Goal: Task Accomplishment & Management: Use online tool/utility

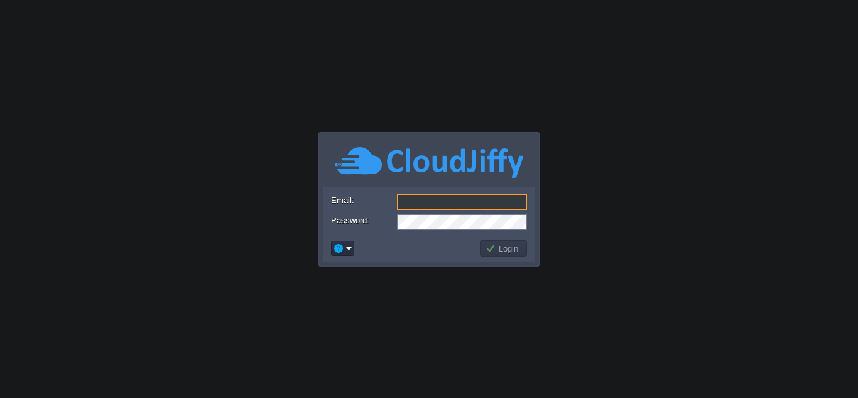
type input "[EMAIL_ADDRESS][DOMAIN_NAME]"
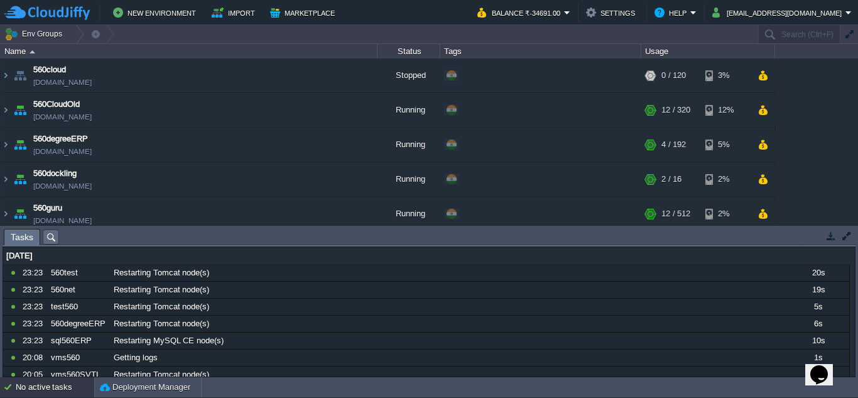
click at [843, 29] on button "button" at bounding box center [848, 34] width 11 height 11
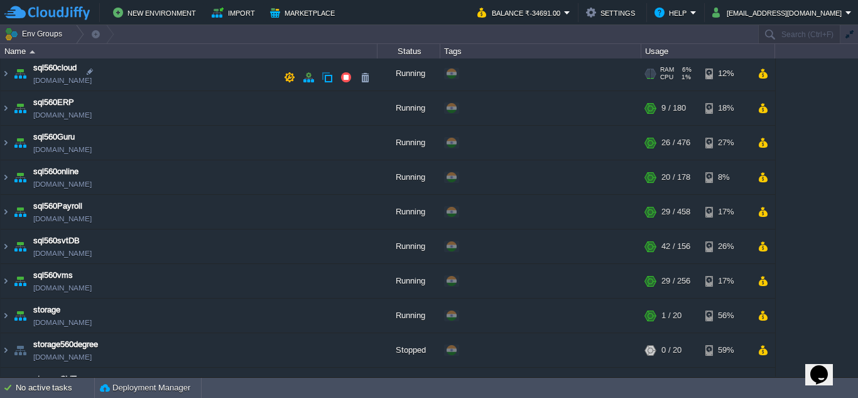
scroll to position [350, 0]
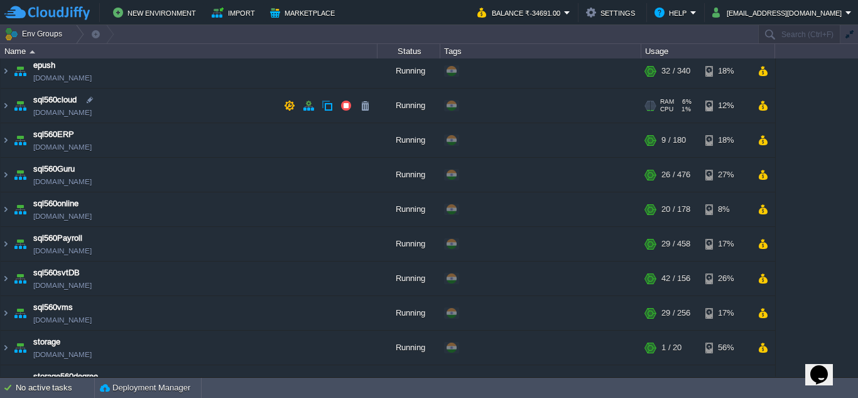
click at [180, 111] on td "sql560cloud [DOMAIN_NAME]" at bounding box center [189, 106] width 377 height 35
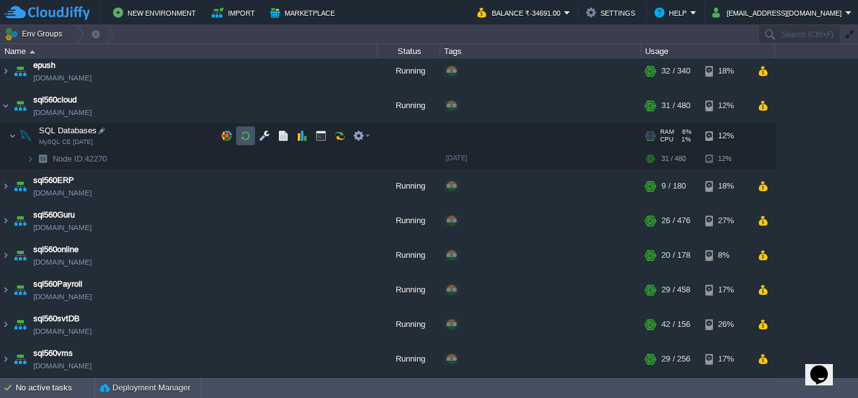
click at [247, 134] on button "button" at bounding box center [245, 135] width 11 height 11
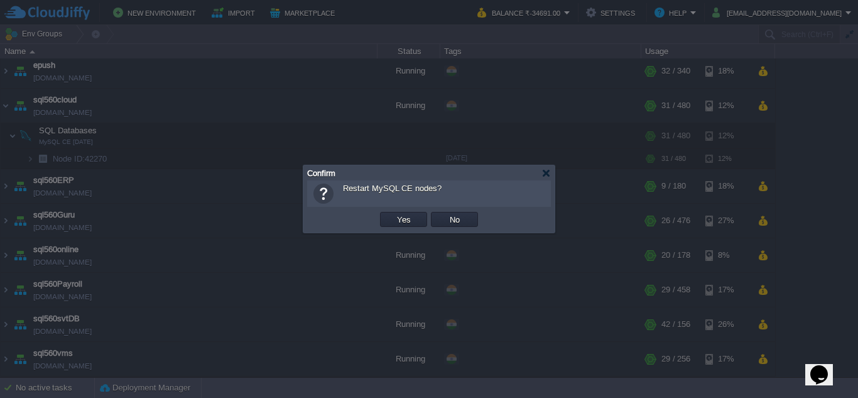
click at [393, 214] on button "Yes" at bounding box center [403, 219] width 21 height 11
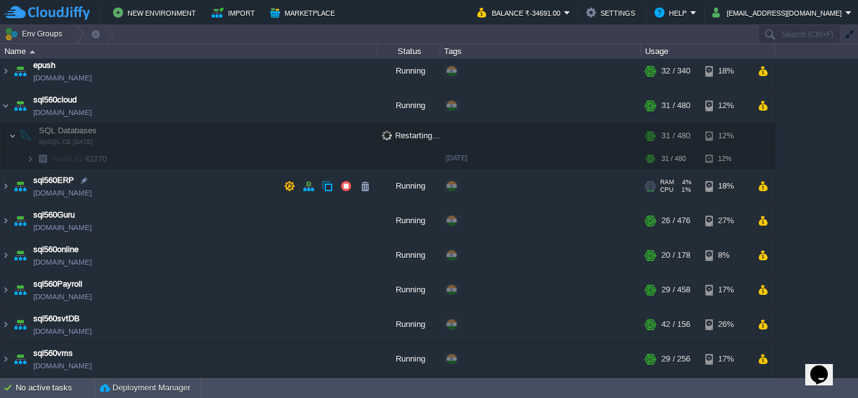
click at [218, 176] on td "sql560ERP [DOMAIN_NAME]" at bounding box center [189, 186] width 377 height 35
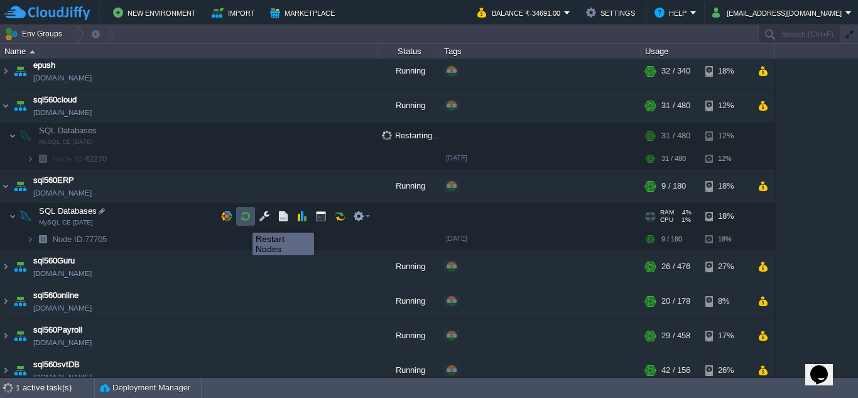
click at [243, 221] on button "button" at bounding box center [245, 215] width 11 height 11
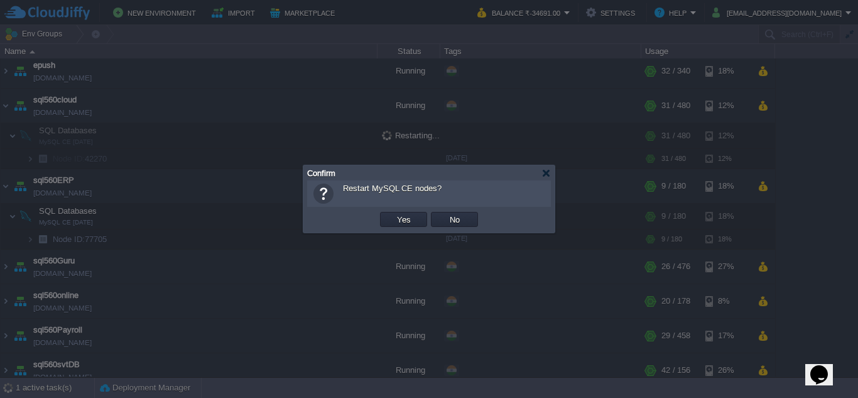
click at [393, 214] on button "Yes" at bounding box center [403, 219] width 21 height 11
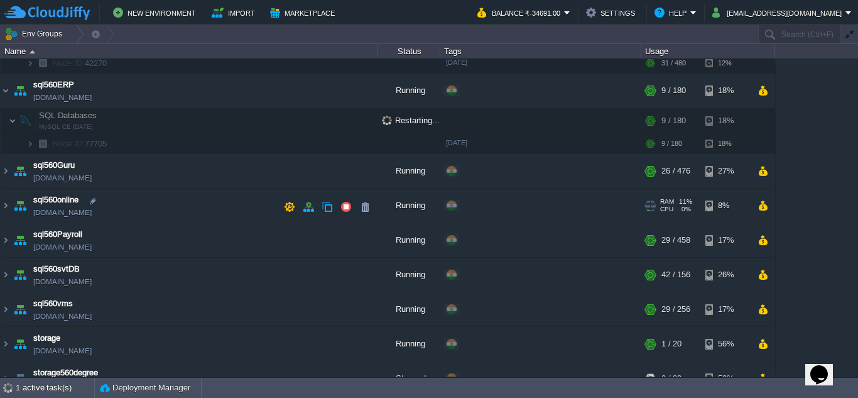
scroll to position [445, 0]
click at [210, 175] on td "sql560Guru [DOMAIN_NAME]" at bounding box center [189, 171] width 377 height 35
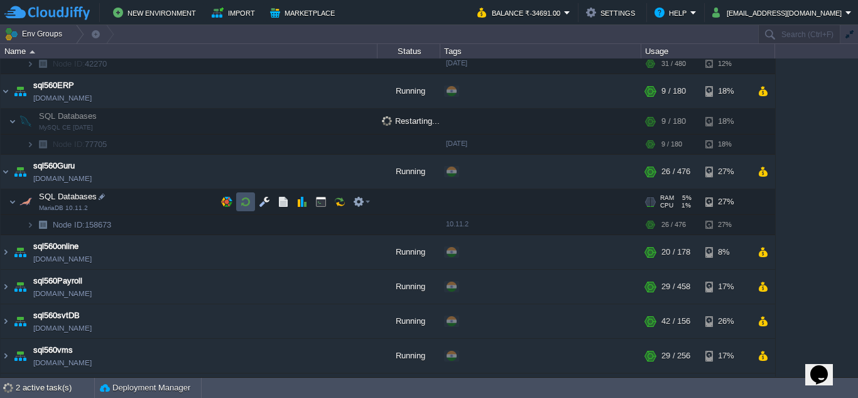
click at [246, 205] on button "button" at bounding box center [245, 201] width 11 height 11
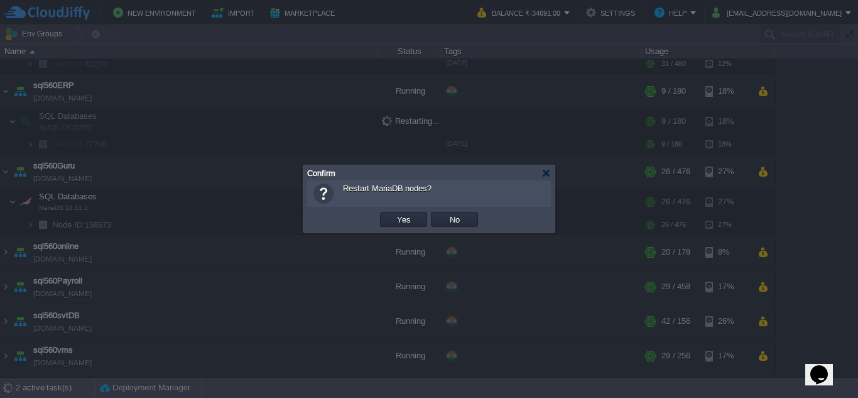
click at [393, 214] on button "Yes" at bounding box center [403, 219] width 21 height 11
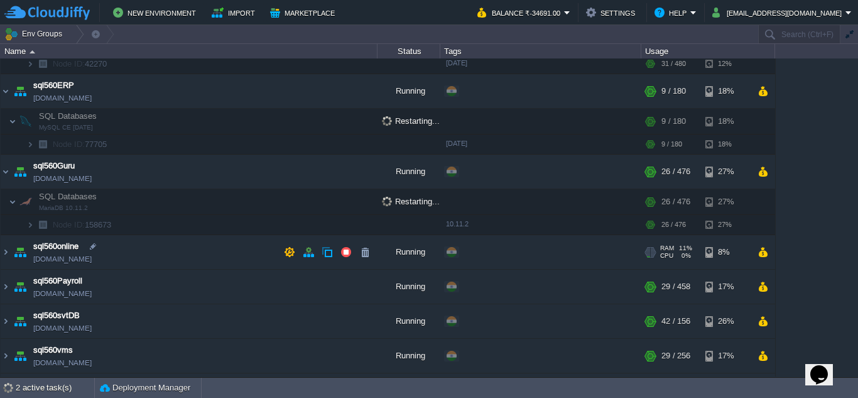
click at [176, 254] on td "sql560online [DOMAIN_NAME]" at bounding box center [189, 252] width 377 height 35
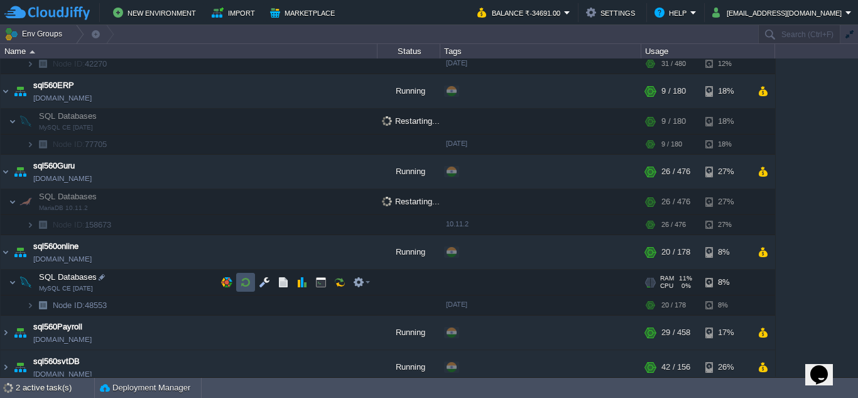
click at [246, 282] on button "button" at bounding box center [245, 281] width 11 height 11
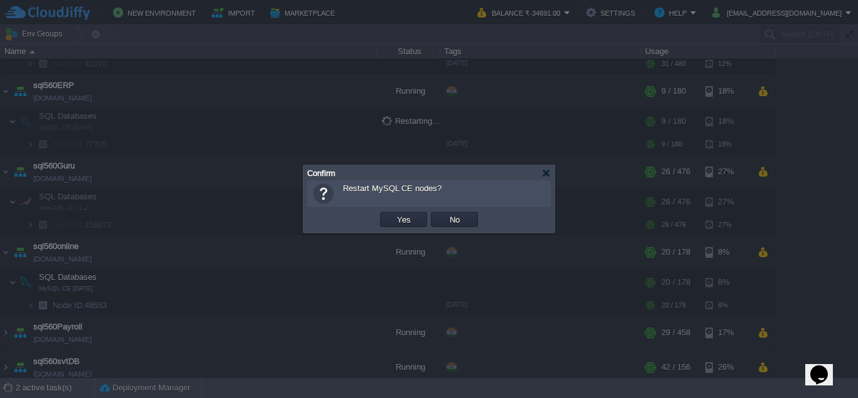
click at [393, 214] on button "Yes" at bounding box center [403, 219] width 21 height 11
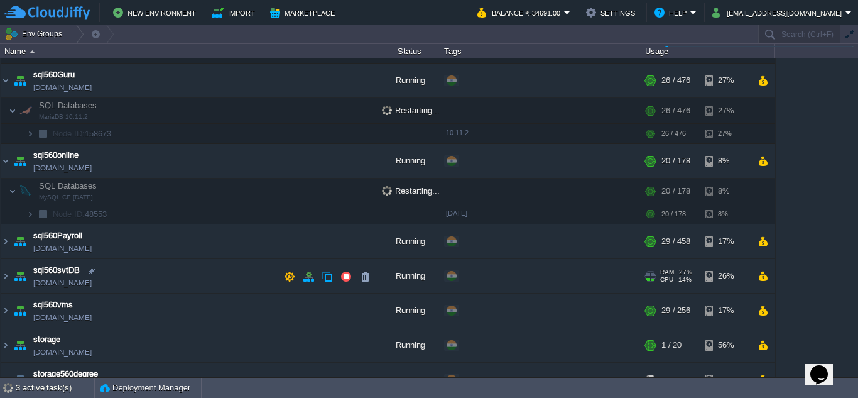
scroll to position [536, 0]
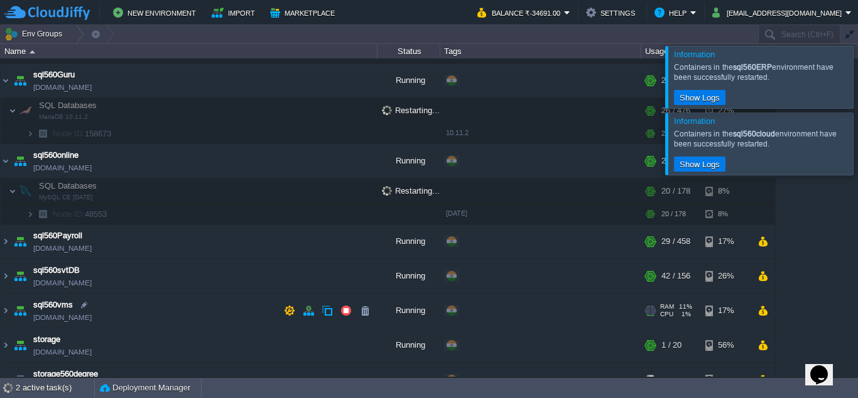
click at [165, 309] on td "sql560vms [DOMAIN_NAME]" at bounding box center [189, 310] width 377 height 35
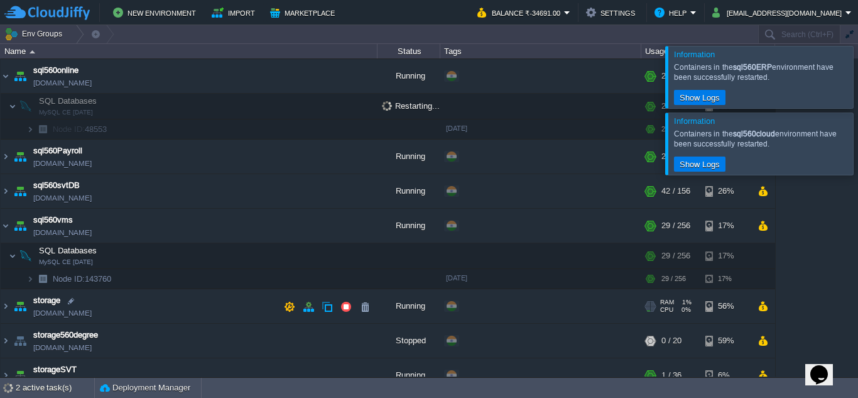
scroll to position [620, 0]
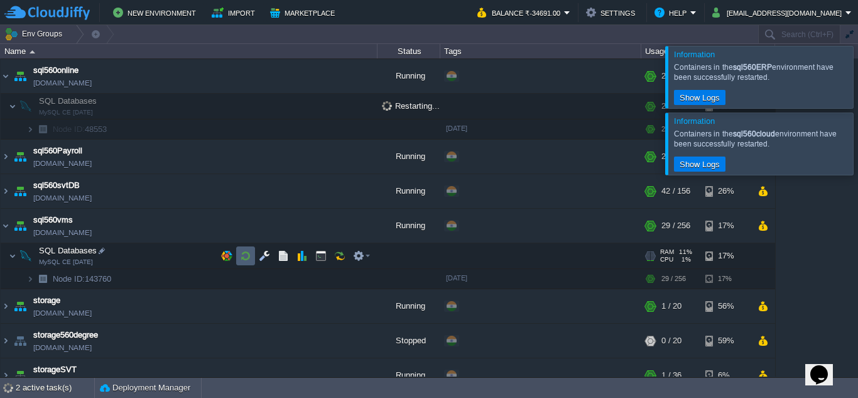
click at [239, 254] on td at bounding box center [245, 255] width 19 height 19
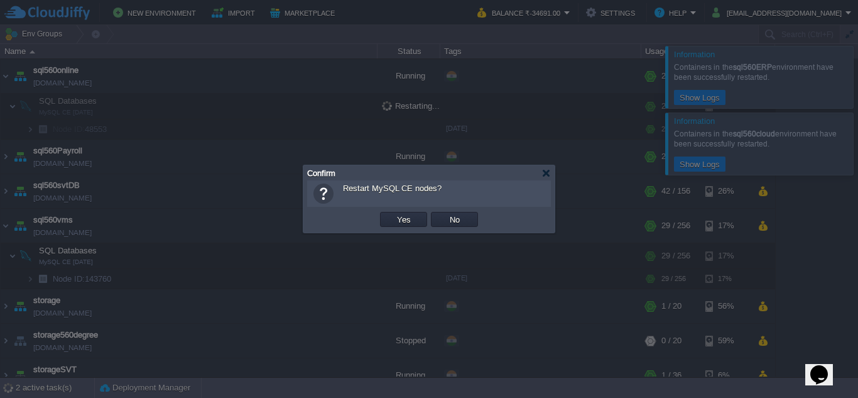
click at [393, 214] on button "Yes" at bounding box center [403, 219] width 21 height 11
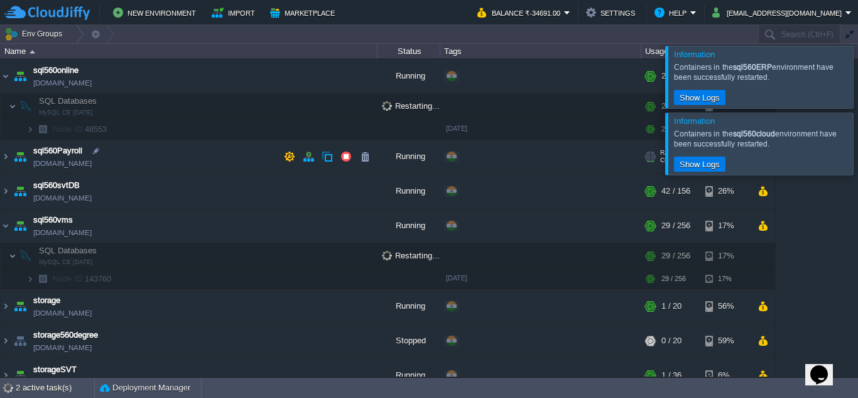
scroll to position [578, 0]
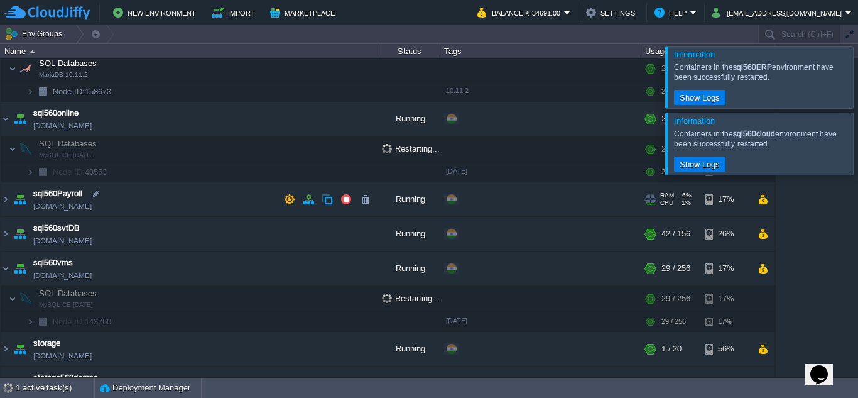
click at [190, 196] on td "sql560Payroll [DOMAIN_NAME]" at bounding box center [189, 199] width 377 height 35
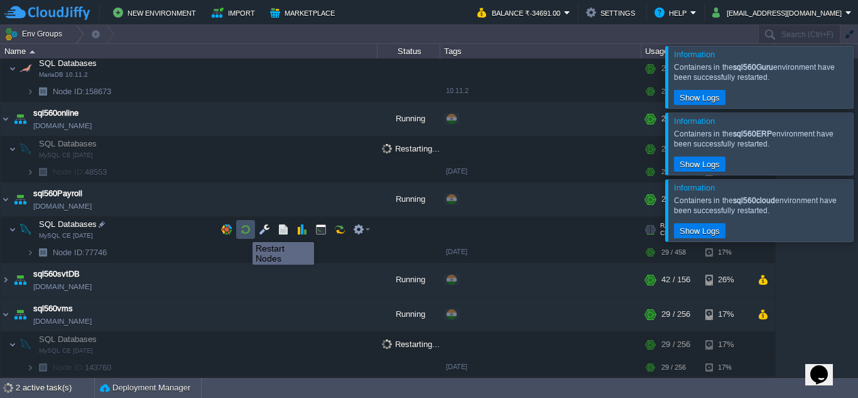
click at [243, 230] on button "button" at bounding box center [245, 229] width 11 height 11
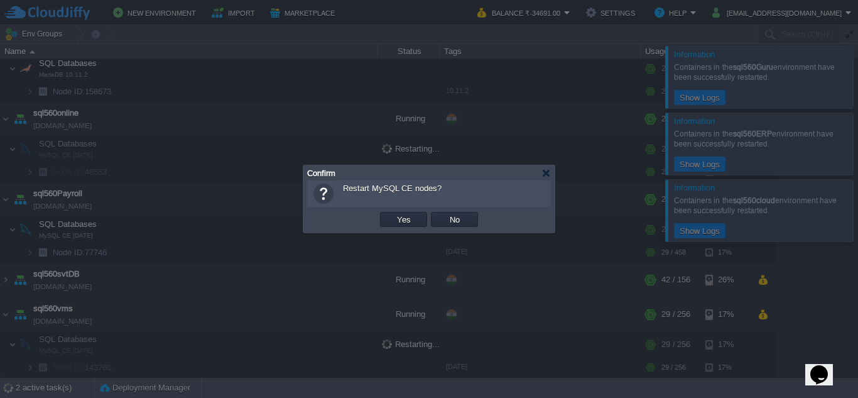
click at [393, 214] on button "Yes" at bounding box center [403, 219] width 21 height 11
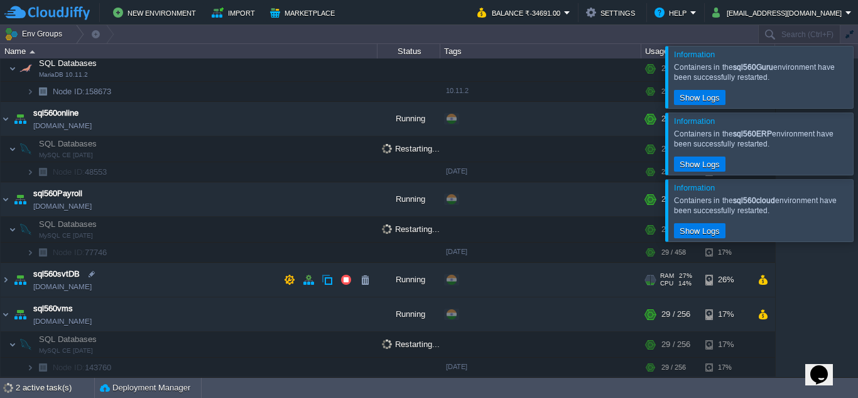
click at [211, 265] on td "sql560svtDB [DOMAIN_NAME]" at bounding box center [189, 279] width 377 height 35
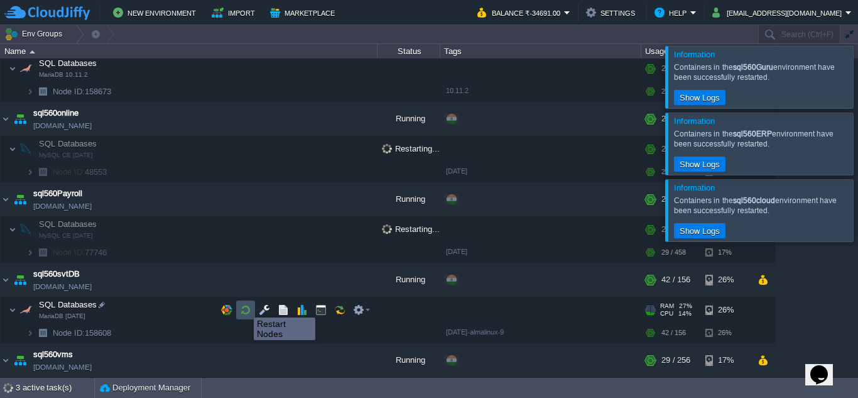
click at [244, 306] on button "button" at bounding box center [245, 309] width 11 height 11
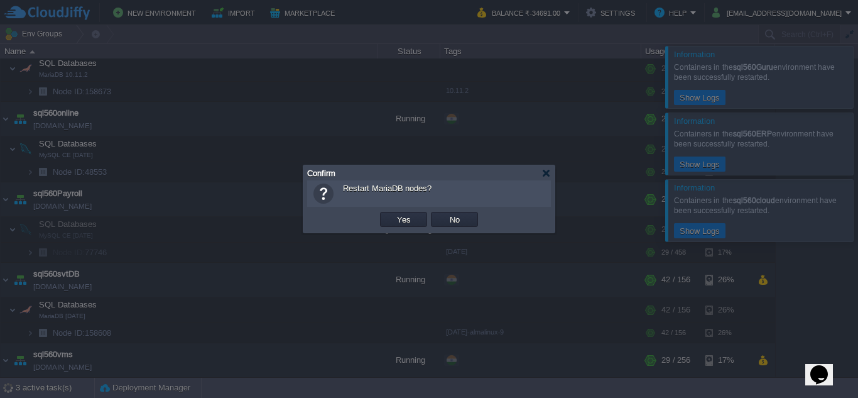
click at [393, 214] on button "Yes" at bounding box center [403, 219] width 21 height 11
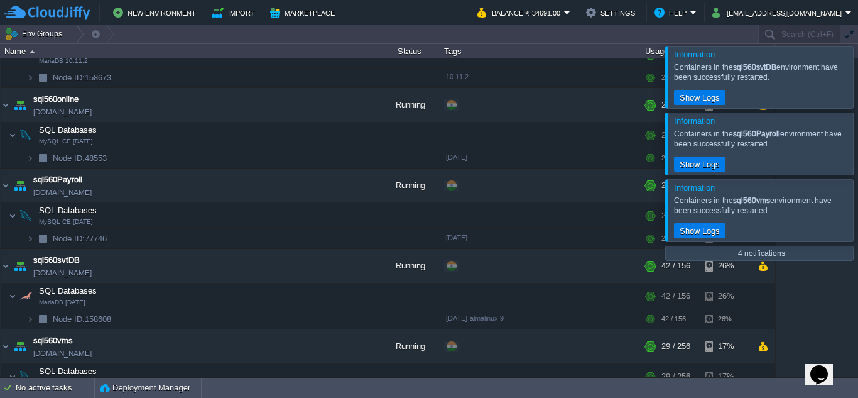
scroll to position [0, 0]
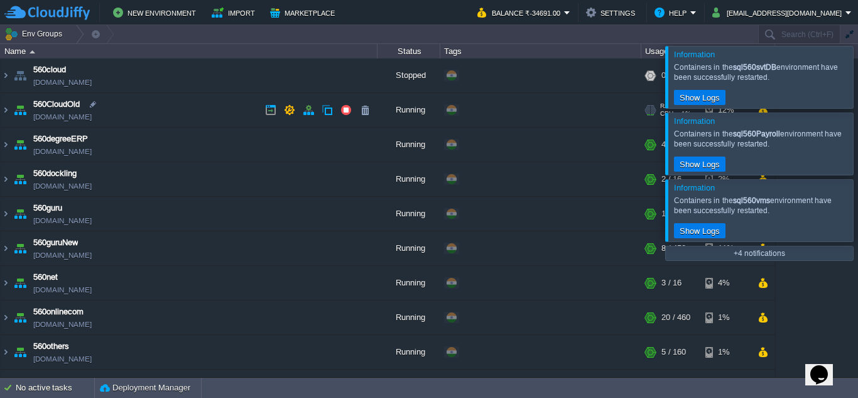
click at [192, 118] on td "560CloudOld [DOMAIN_NAME]" at bounding box center [189, 110] width 377 height 35
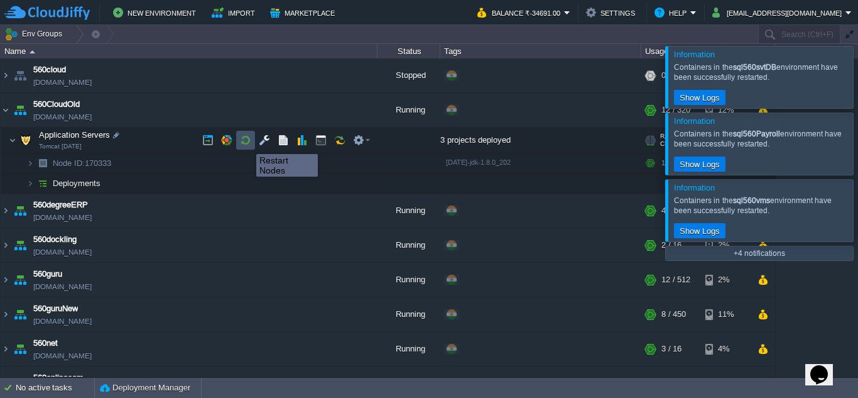
click at [247, 143] on button "button" at bounding box center [245, 139] width 11 height 11
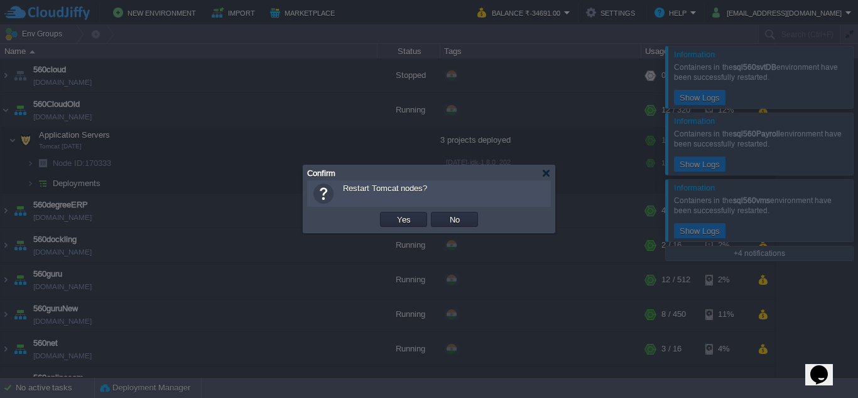
click at [393, 214] on button "Yes" at bounding box center [403, 219] width 21 height 11
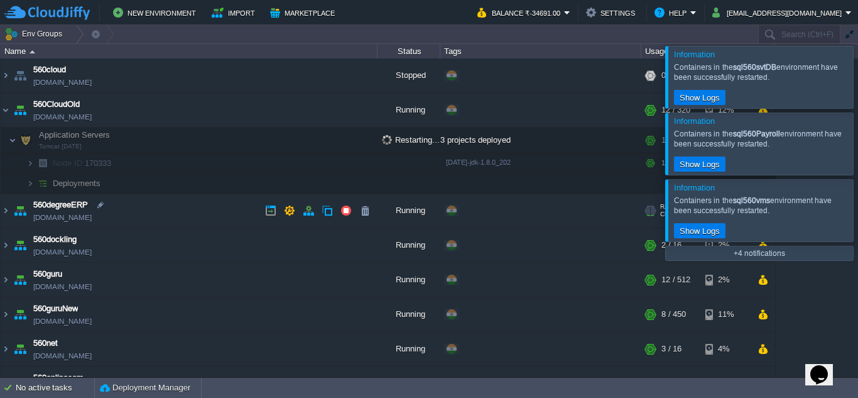
click at [217, 214] on td "560degreeERP [DOMAIN_NAME]" at bounding box center [189, 210] width 377 height 35
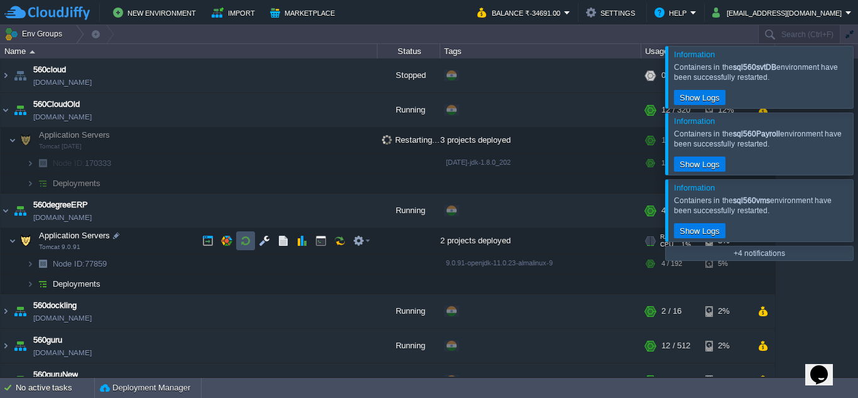
click at [240, 241] on button "button" at bounding box center [245, 240] width 11 height 11
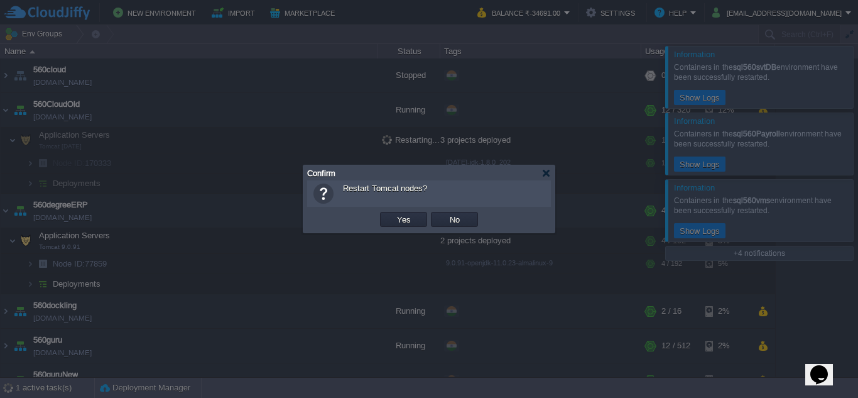
click at [393, 214] on button "Yes" at bounding box center [403, 219] width 21 height 11
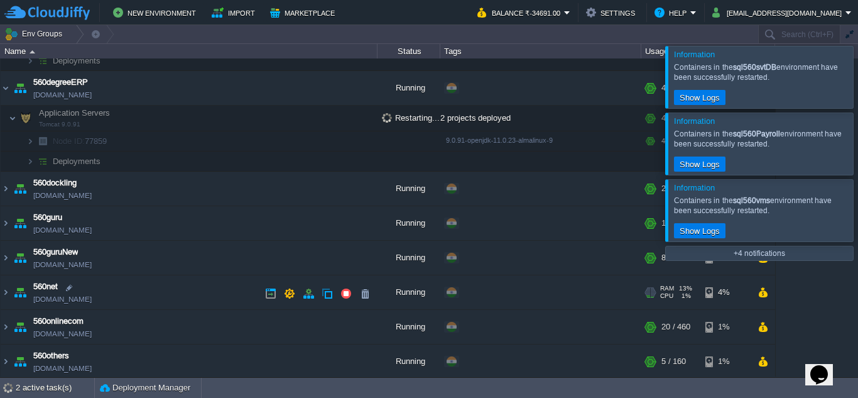
scroll to position [131, 0]
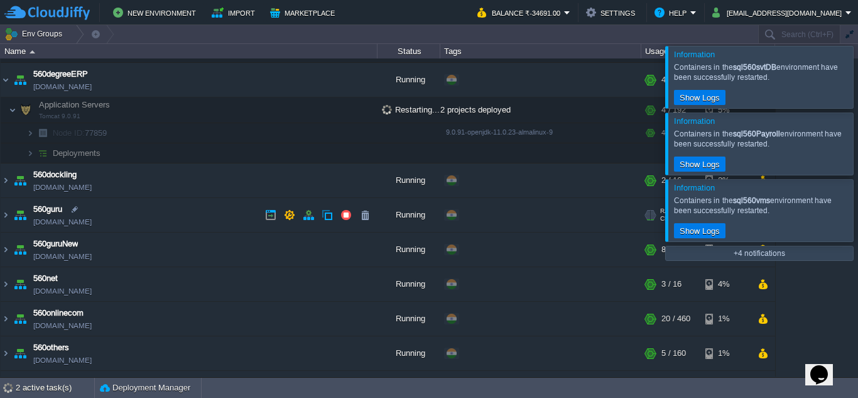
click at [197, 215] on td "560guru [DOMAIN_NAME]" at bounding box center [189, 215] width 377 height 35
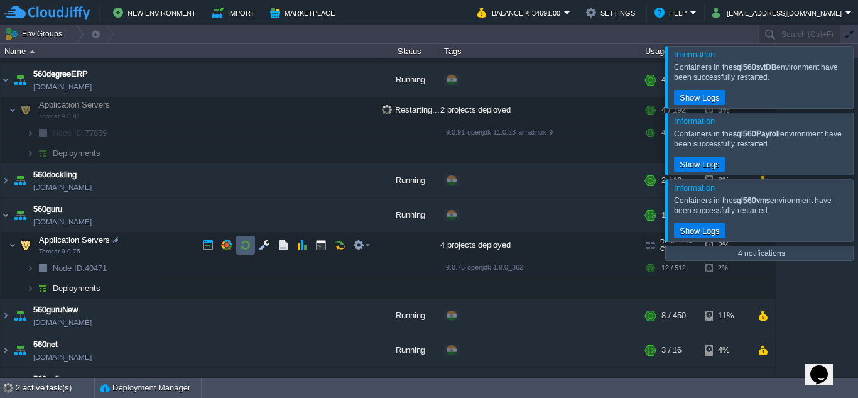
click at [237, 247] on td at bounding box center [245, 244] width 19 height 19
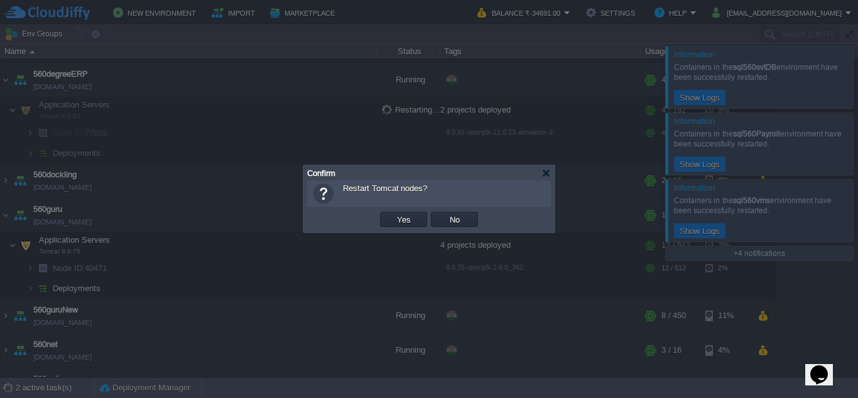
click at [393, 214] on button "Yes" at bounding box center [403, 219] width 21 height 11
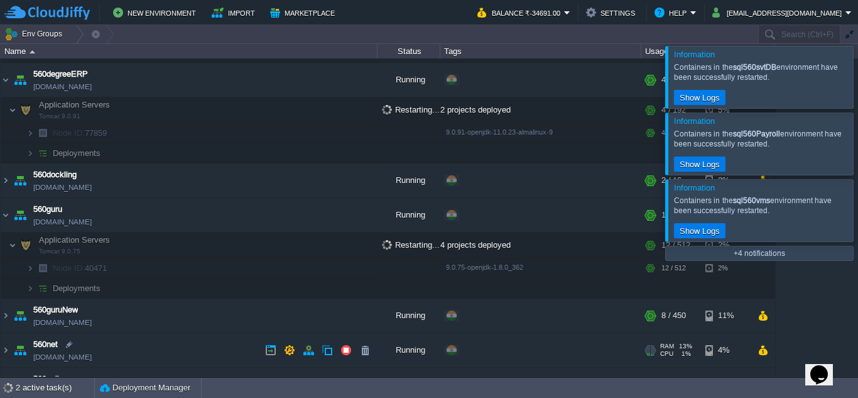
click at [207, 342] on td "560net [DOMAIN_NAME]" at bounding box center [189, 350] width 377 height 35
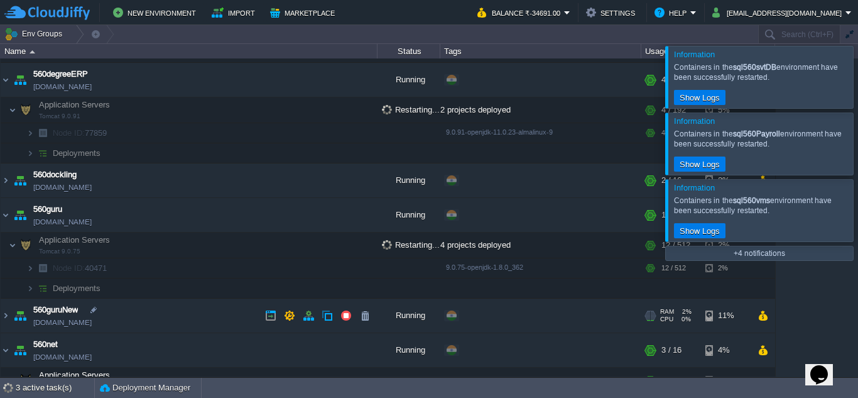
click at [205, 313] on td "560guruNew [DOMAIN_NAME]" at bounding box center [189, 315] width 377 height 35
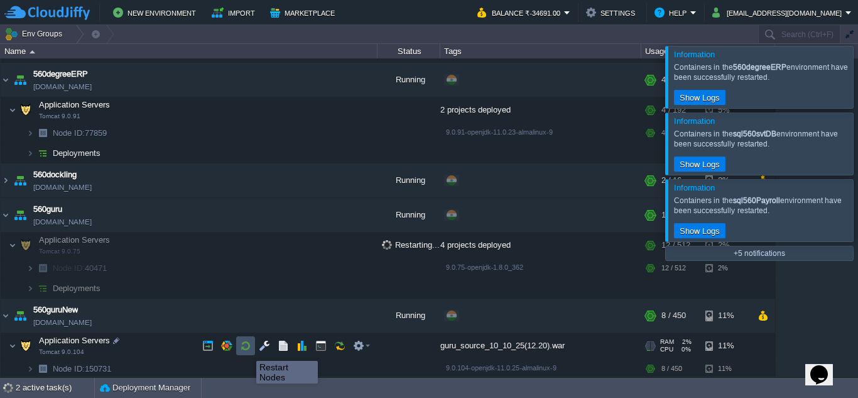
click at [247, 349] on button "button" at bounding box center [245, 345] width 11 height 11
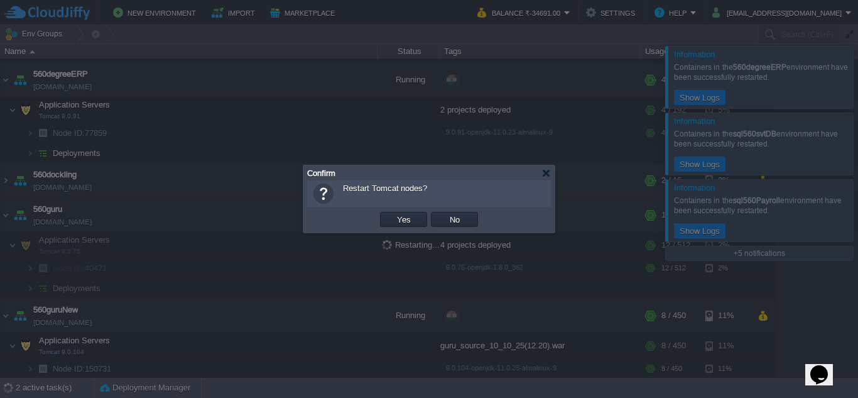
click at [393, 214] on button "Yes" at bounding box center [403, 219] width 21 height 11
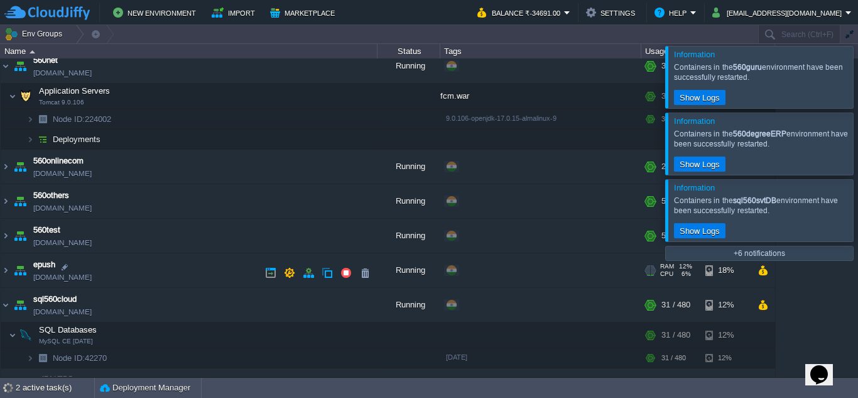
scroll to position [534, 0]
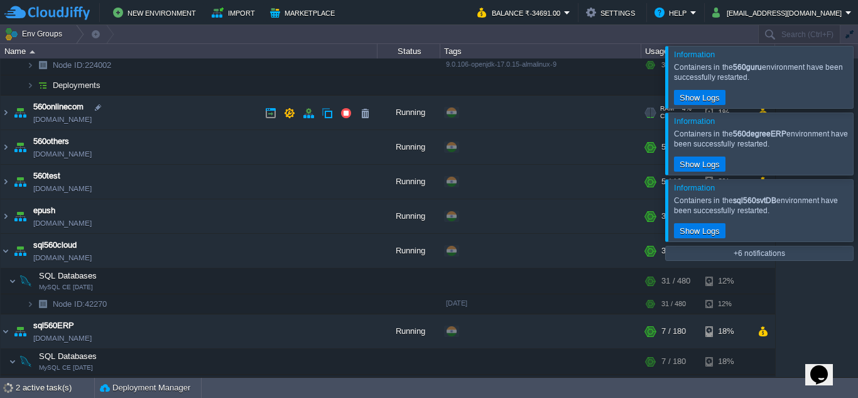
click at [188, 122] on td "560onlinecom [DOMAIN_NAME]" at bounding box center [189, 113] width 377 height 35
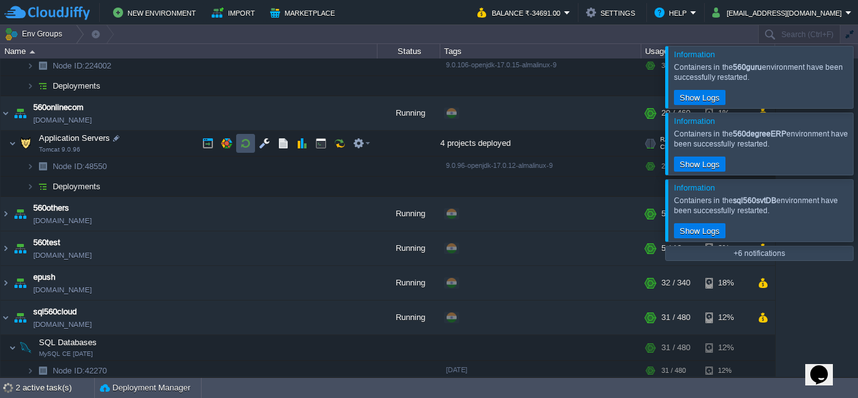
click at [241, 144] on button "button" at bounding box center [245, 143] width 11 height 11
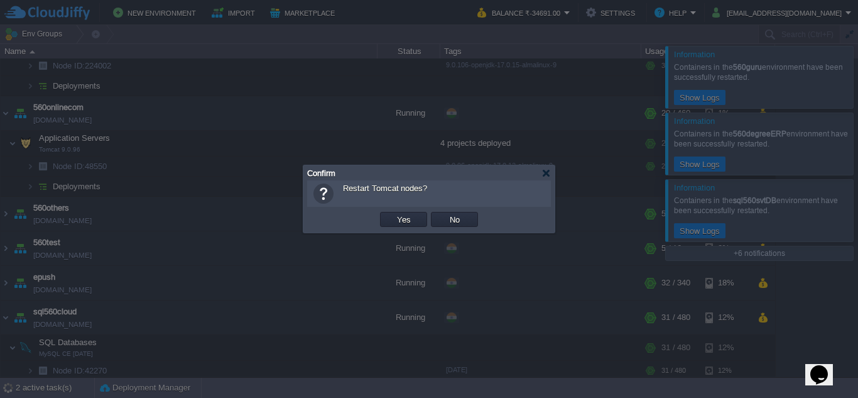
click at [393, 214] on button "Yes" at bounding box center [403, 219] width 21 height 11
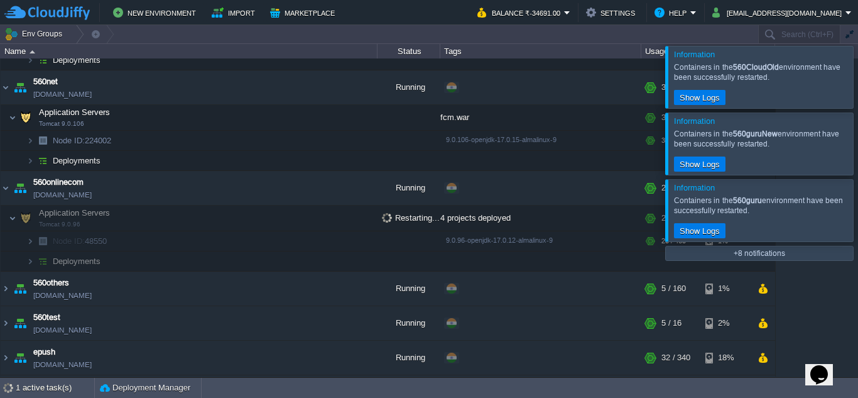
scroll to position [571, 0]
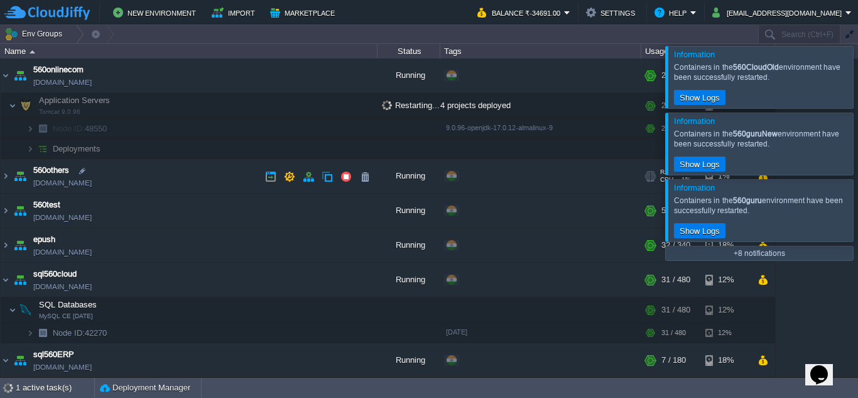
click at [184, 181] on td "560others [DOMAIN_NAME]" at bounding box center [189, 177] width 377 height 35
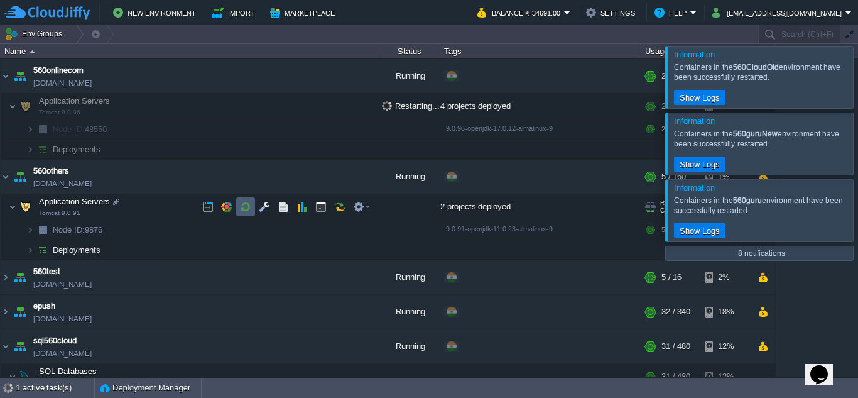
click at [245, 207] on button "button" at bounding box center [245, 206] width 11 height 11
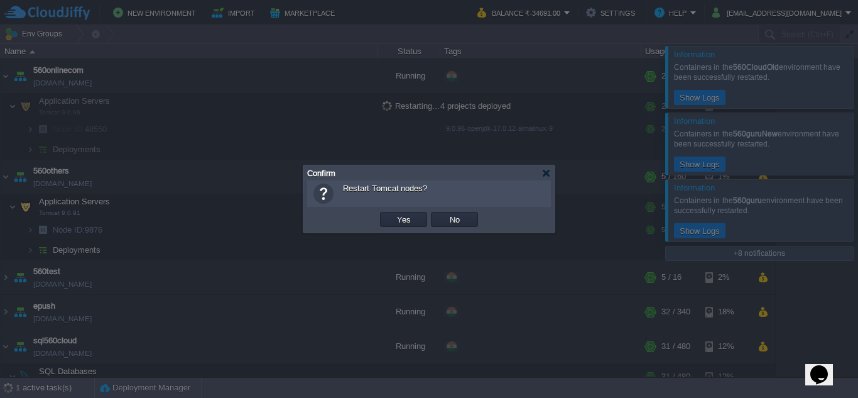
click at [393, 214] on button "Yes" at bounding box center [403, 219] width 21 height 11
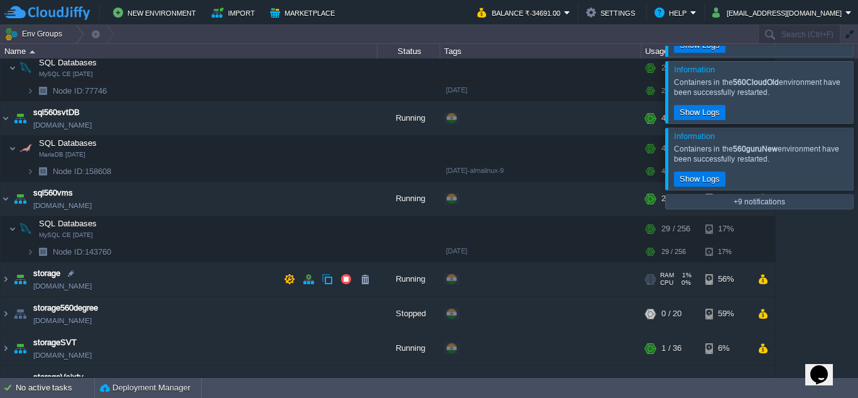
scroll to position [1392, 0]
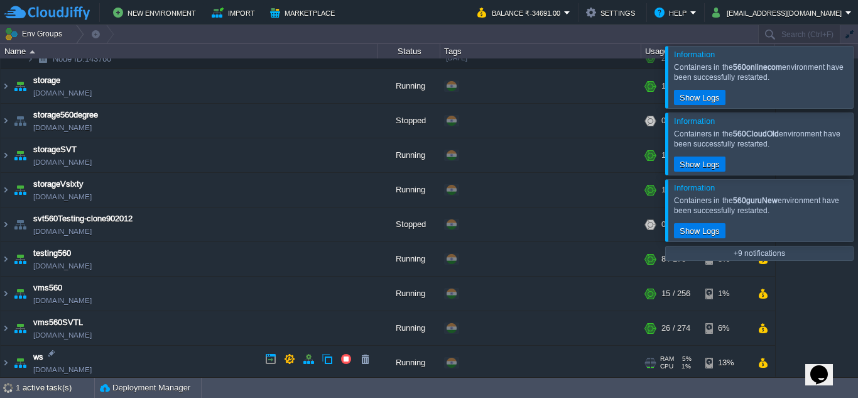
click at [170, 351] on td "ws [DOMAIN_NAME]" at bounding box center [189, 364] width 377 height 35
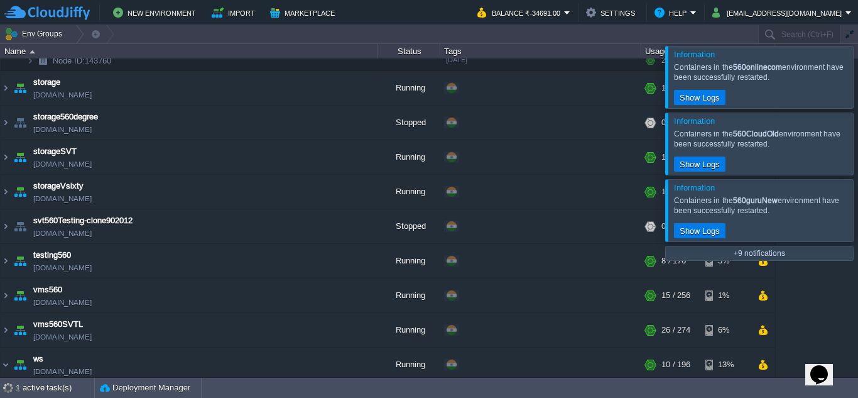
scroll to position [1456, 0]
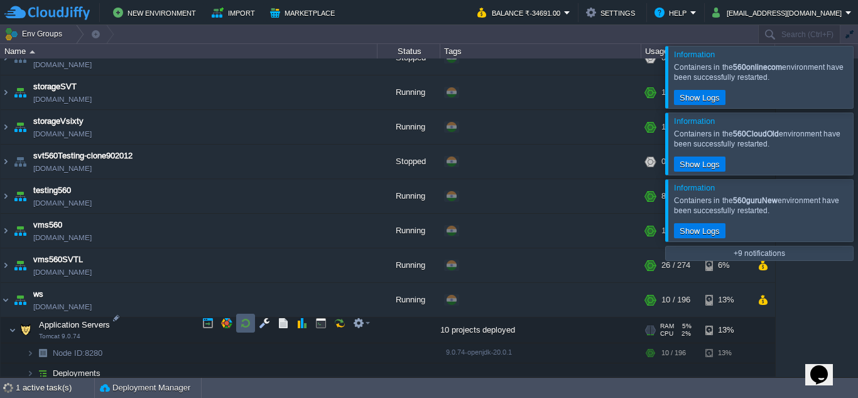
click at [243, 322] on button "button" at bounding box center [245, 322] width 11 height 11
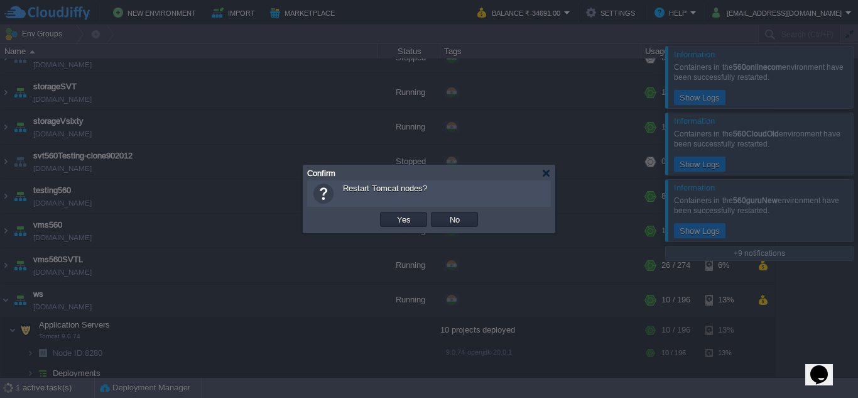
click at [393, 214] on button "Yes" at bounding box center [403, 219] width 21 height 11
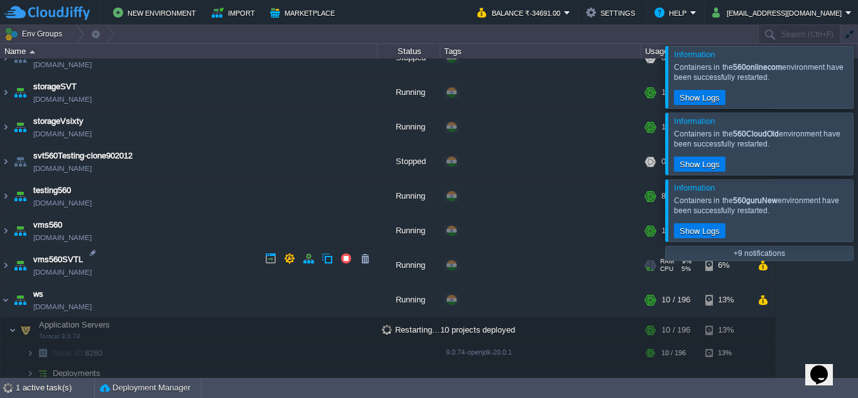
click at [204, 266] on div "560cloud [DOMAIN_NAME] Stopped + Add to Env Group RAM 0% CPU 0% 0 / 120 3% 560C…" at bounding box center [429, 217] width 858 height 318
click at [205, 234] on td "vms560 [DOMAIN_NAME]" at bounding box center [189, 231] width 377 height 35
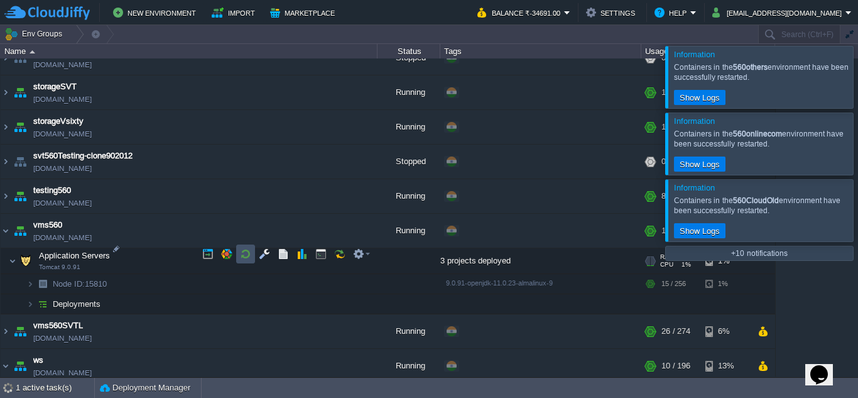
click at [249, 259] on button "button" at bounding box center [245, 253] width 11 height 11
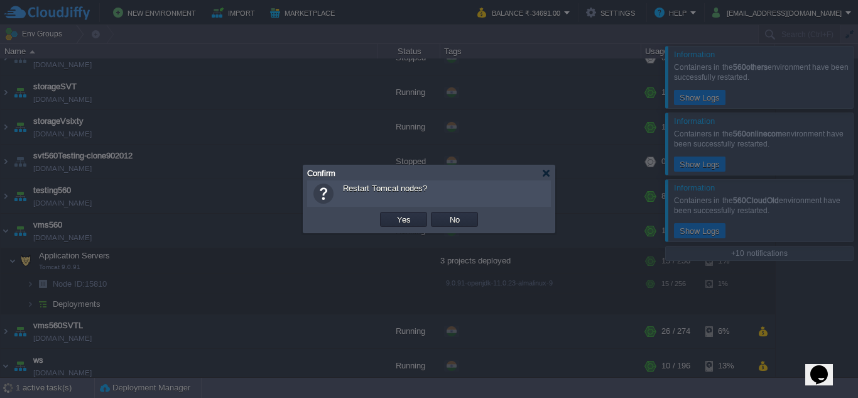
click at [393, 214] on button "Yes" at bounding box center [403, 219] width 21 height 11
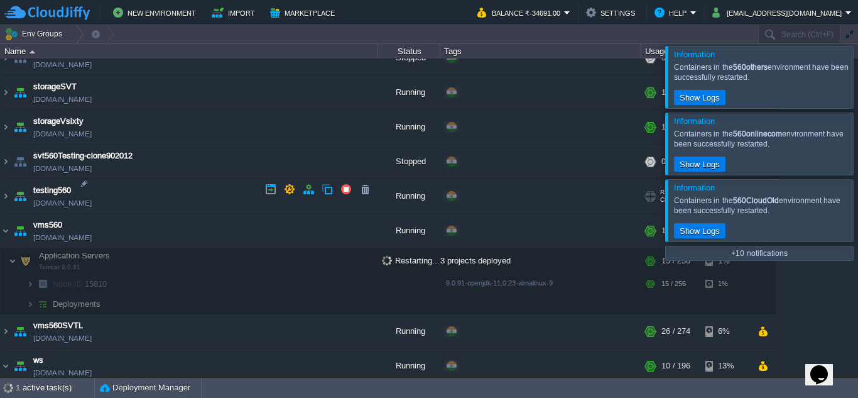
click at [180, 188] on td "testing560 [DOMAIN_NAME]" at bounding box center [189, 196] width 377 height 35
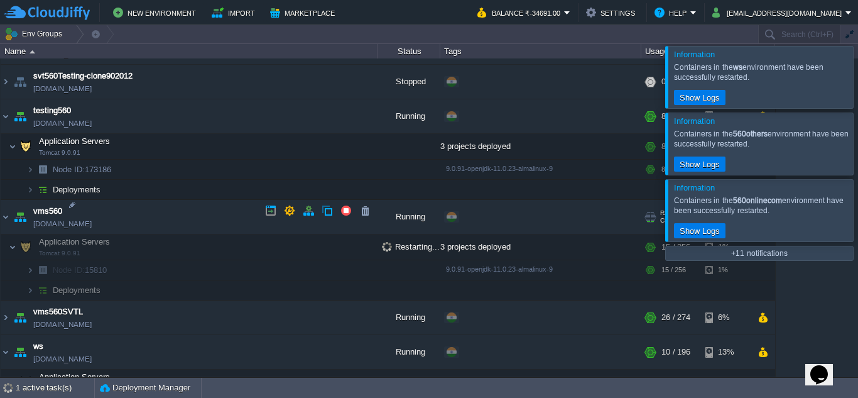
scroll to position [1541, 0]
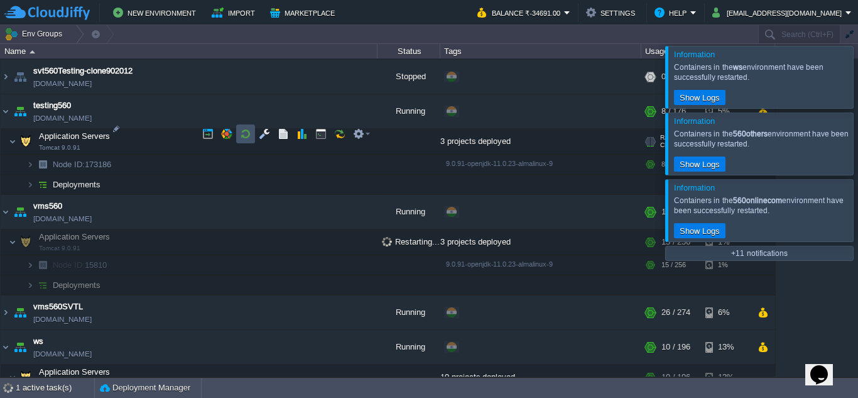
click at [247, 136] on button "button" at bounding box center [245, 133] width 11 height 11
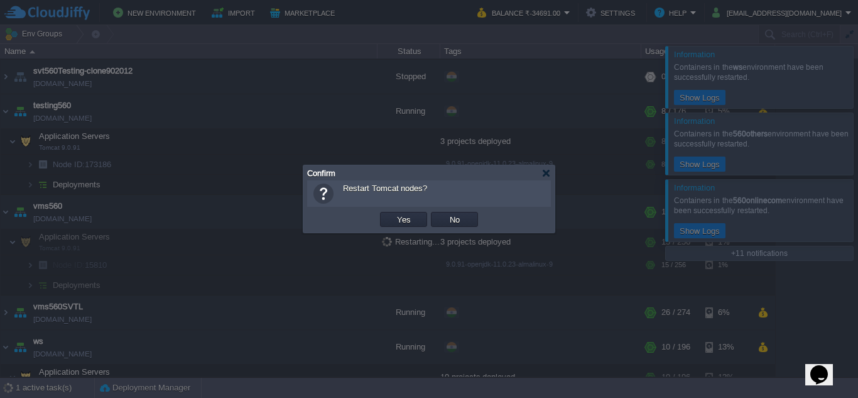
click at [393, 214] on button "Yes" at bounding box center [403, 219] width 21 height 11
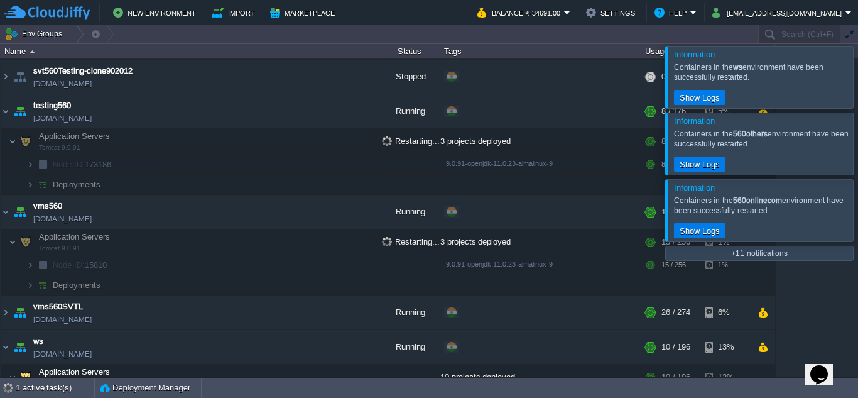
scroll to position [1587, 0]
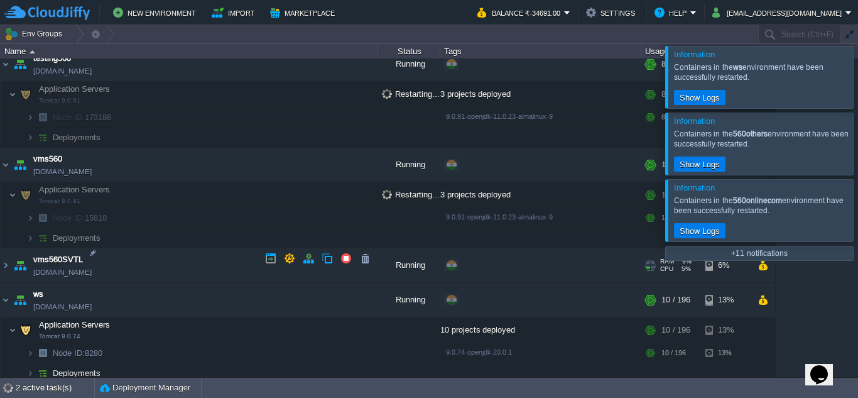
click at [187, 251] on td "vms560SVTL [DOMAIN_NAME]" at bounding box center [189, 266] width 377 height 35
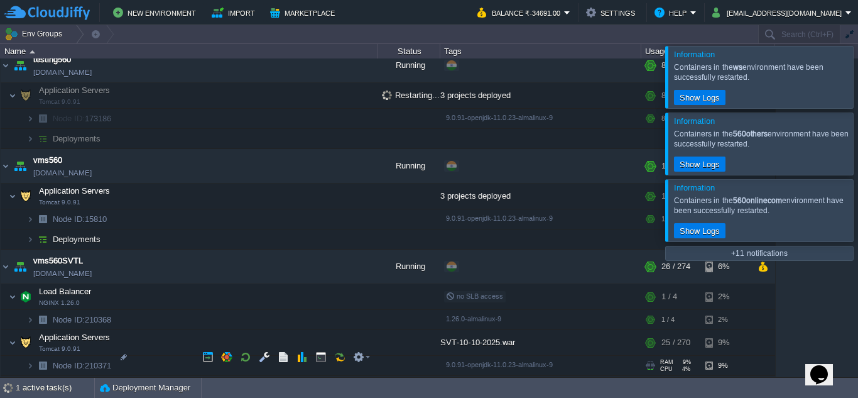
scroll to position [1698, 0]
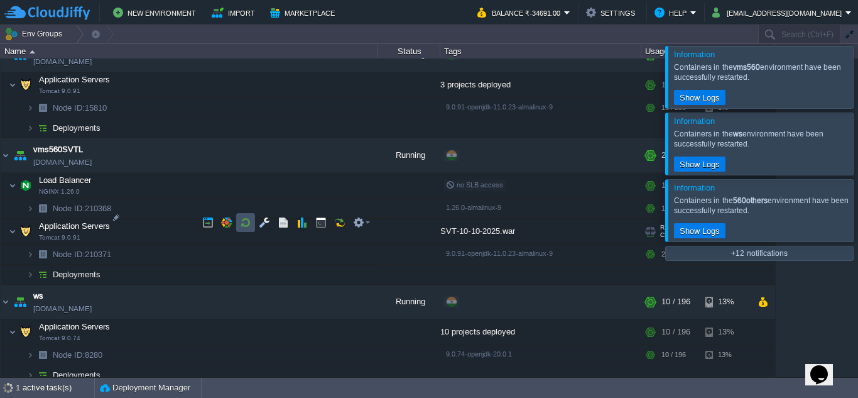
click at [243, 226] on button "button" at bounding box center [245, 222] width 11 height 11
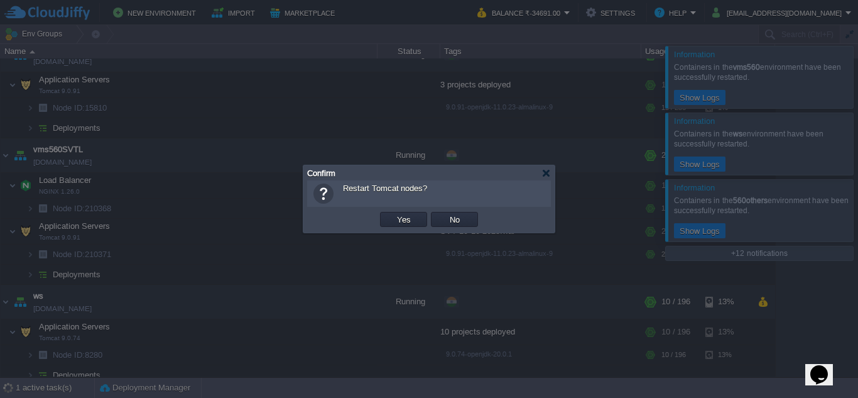
click at [393, 214] on button "Yes" at bounding box center [403, 219] width 21 height 11
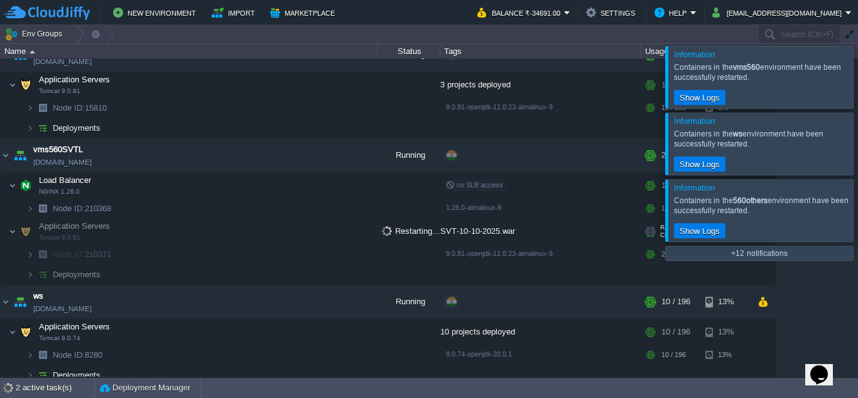
scroll to position [1605, 0]
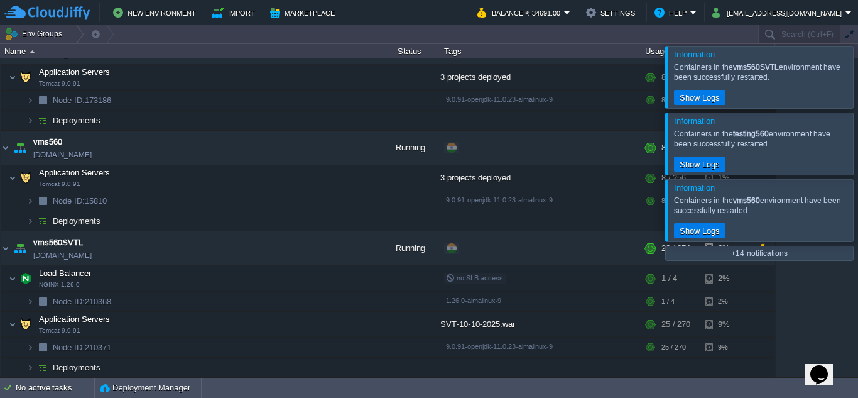
click at [857, 83] on div at bounding box center [873, 77] width 0 height 62
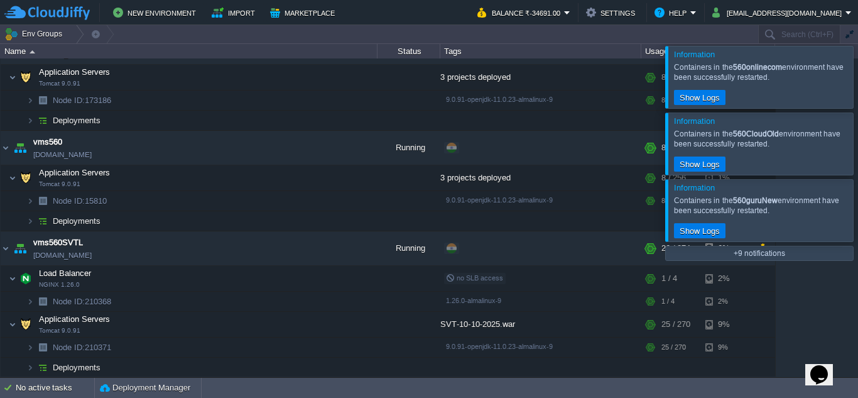
click at [853, 83] on div at bounding box center [853, 77] width 0 height 62
click at [857, 83] on div at bounding box center [873, 77] width 0 height 62
click at [853, 83] on div at bounding box center [853, 77] width 0 height 62
click at [839, 83] on div "Information Containers in the 560degreeERP environment have been successfully r…" at bounding box center [429, 201] width 858 height 352
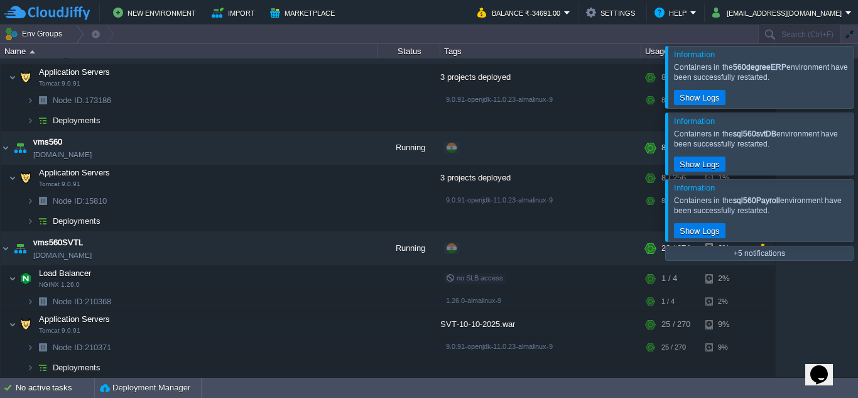
click at [857, 83] on div at bounding box center [873, 77] width 0 height 62
click at [853, 83] on div at bounding box center [853, 77] width 0 height 62
click at [839, 83] on div "Information Containers in the sql560online environment have been successfully r…" at bounding box center [429, 201] width 858 height 352
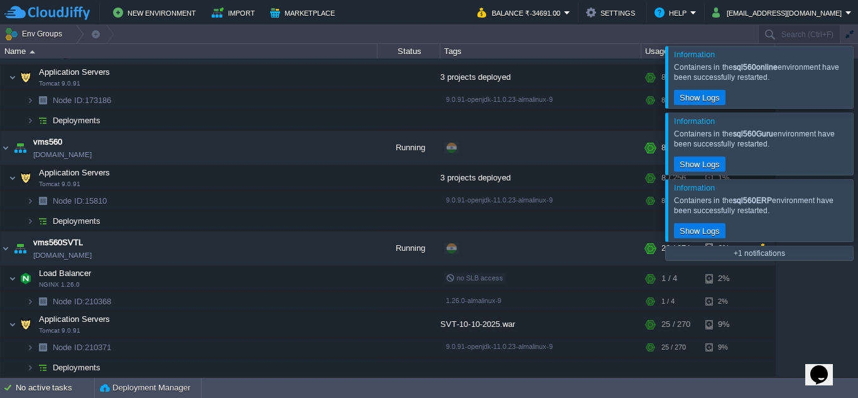
click at [857, 83] on div at bounding box center [873, 77] width 0 height 62
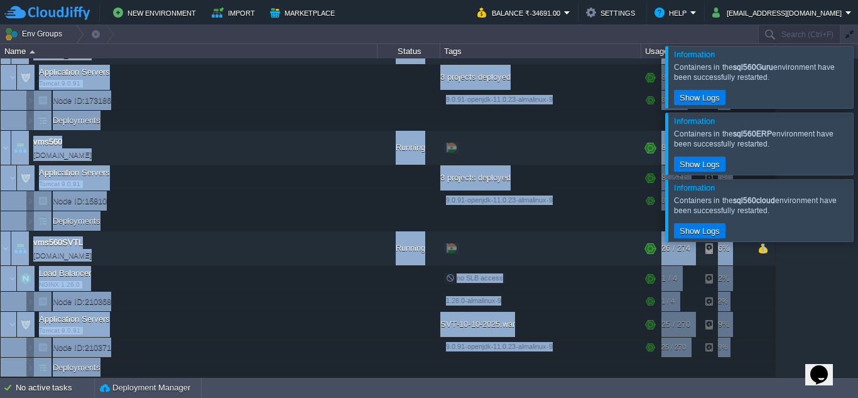
click at [839, 83] on div "Information Containers in the sql560Guru environment have been successfully res…" at bounding box center [429, 201] width 858 height 352
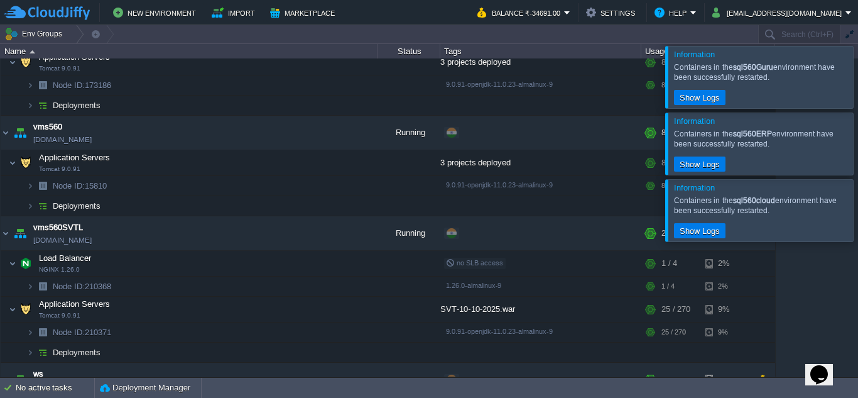
click at [857, 83] on div at bounding box center [873, 77] width 0 height 62
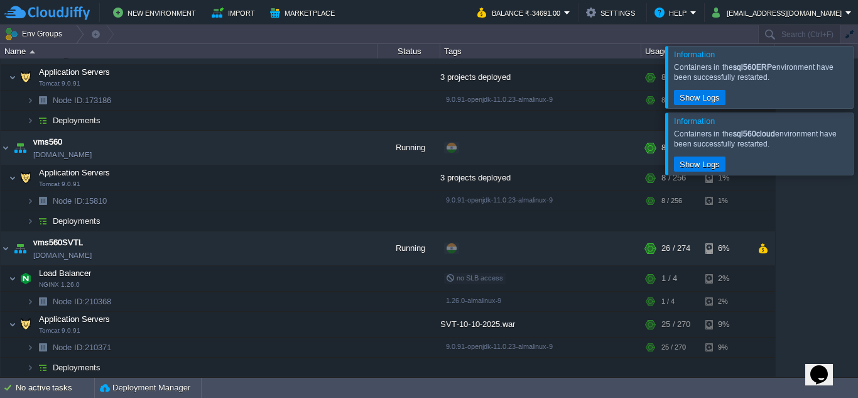
click at [857, 83] on div at bounding box center [873, 77] width 0 height 62
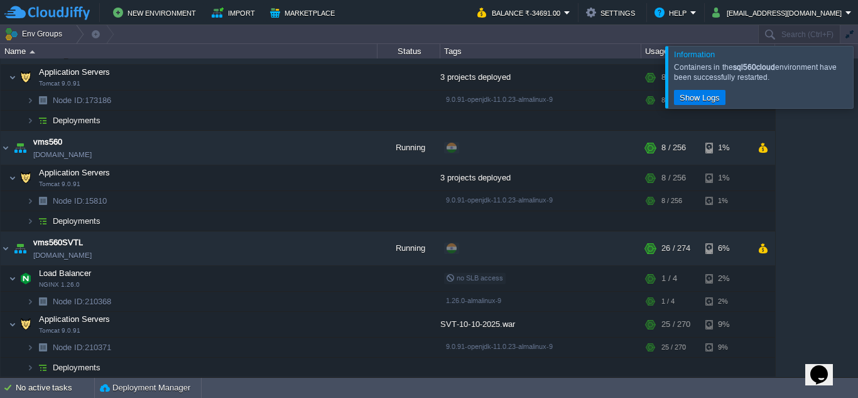
click at [857, 83] on div at bounding box center [873, 77] width 0 height 62
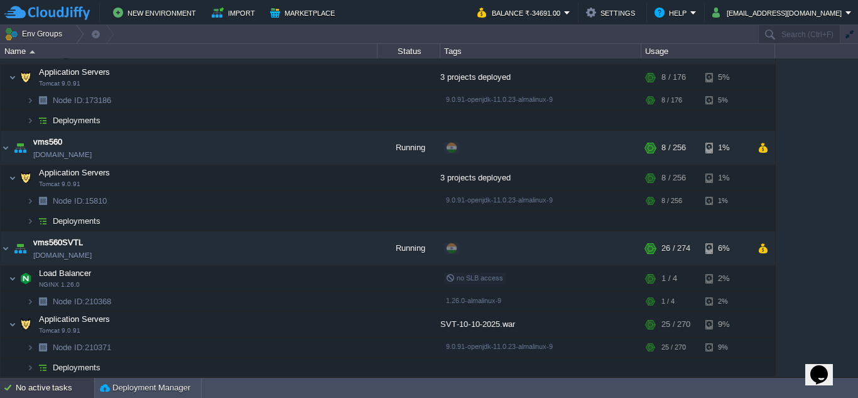
click at [31, 384] on div "No active tasks" at bounding box center [55, 387] width 78 height 20
